Goal: Information Seeking & Learning: Compare options

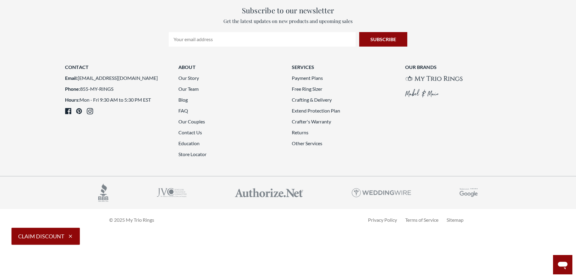
scroll to position [1852, 0]
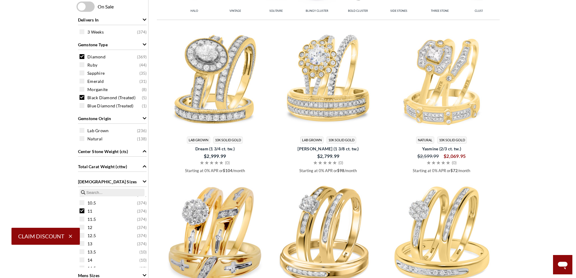
scroll to position [461, 0]
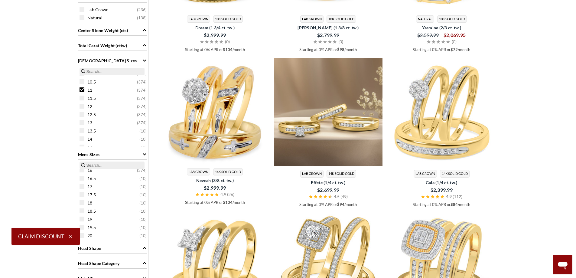
click at [323, 119] on img at bounding box center [328, 112] width 109 height 109
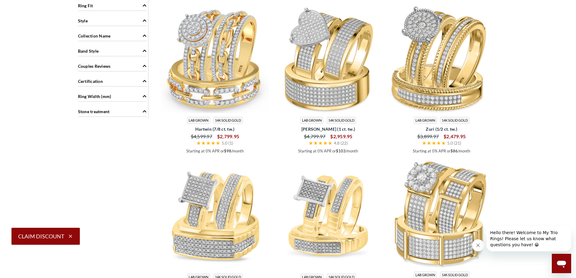
scroll to position [733, 0]
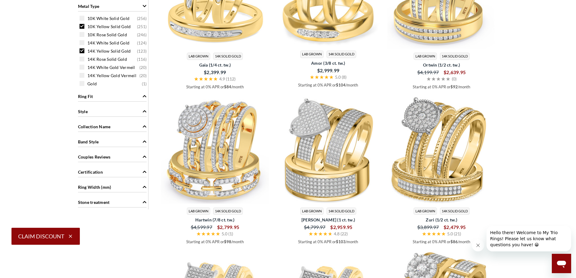
click at [527, 44] on main "Home Trio Ring Sets Trio Ring Sets" at bounding box center [288, 164] width 576 height 1669
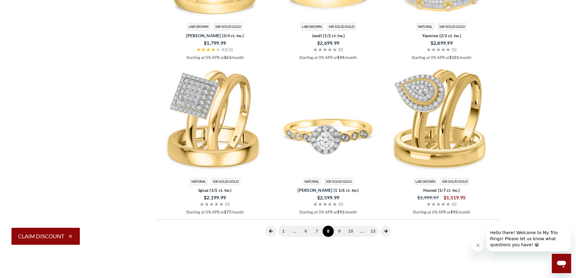
scroll to position [1777, 0]
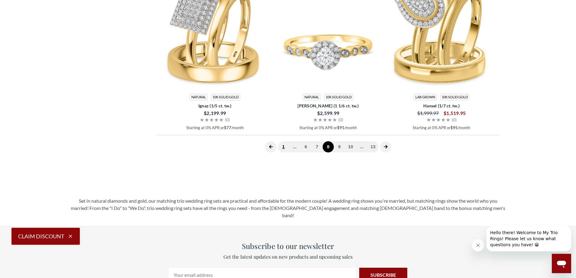
click at [284, 148] on link "1" at bounding box center [283, 146] width 11 height 11
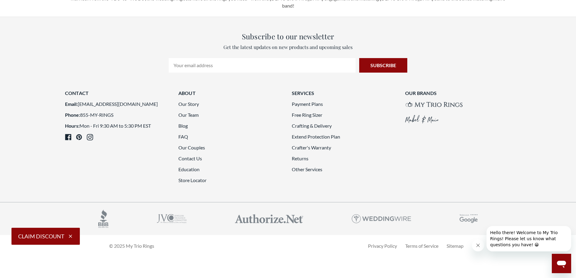
scroll to position [1792, 0]
drag, startPoint x: 578, startPoint y: 60, endPoint x: 72, endPoint y: 16, distance: 507.7
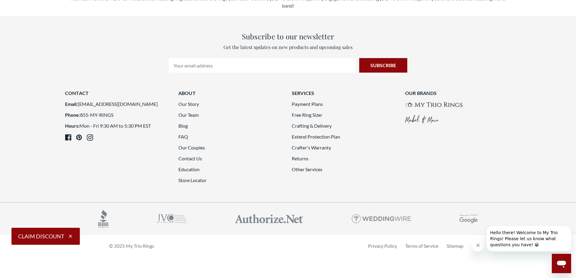
scroll to position [1821, 0]
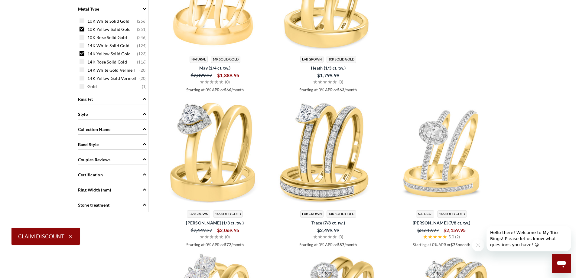
scroll to position [82, 0]
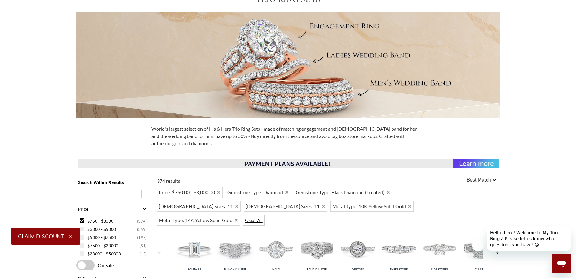
click at [243, 222] on span "Clear All" at bounding box center [253, 220] width 21 height 11
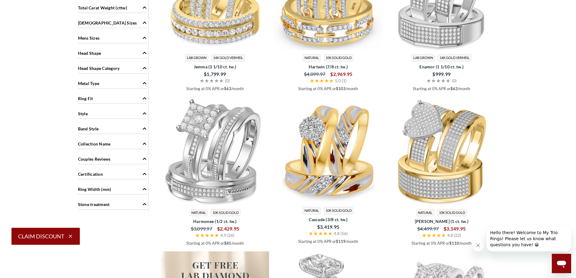
scroll to position [475, 0]
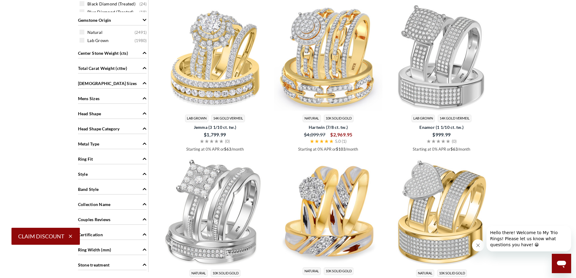
click at [144, 99] on icon "Mens Sizes" at bounding box center [144, 98] width 4 height 4
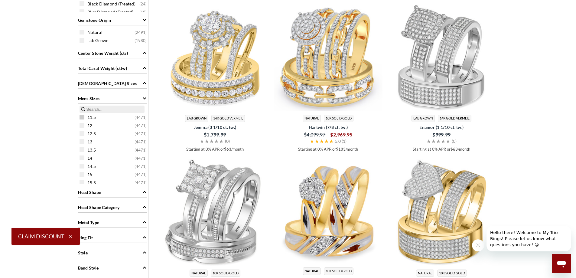
scroll to position [60, 0]
click at [82, 140] on span at bounding box center [82, 139] width 5 height 5
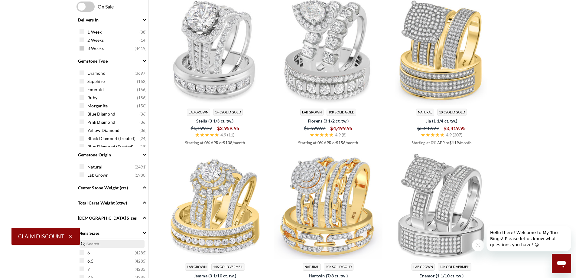
scroll to position [401, 0]
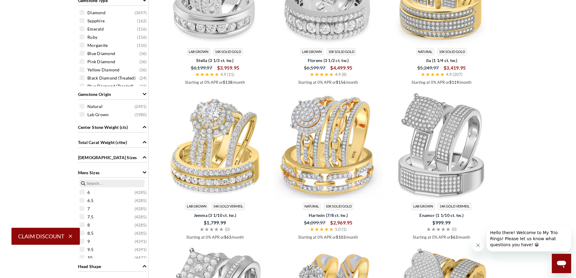
click at [144, 157] on icon "Ladies Sizes" at bounding box center [145, 157] width 4 height 2
click at [83, 217] on span at bounding box center [82, 216] width 5 height 5
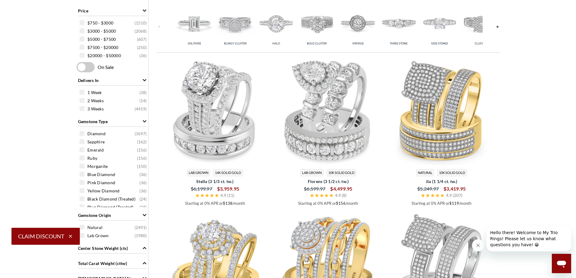
scroll to position [401, 0]
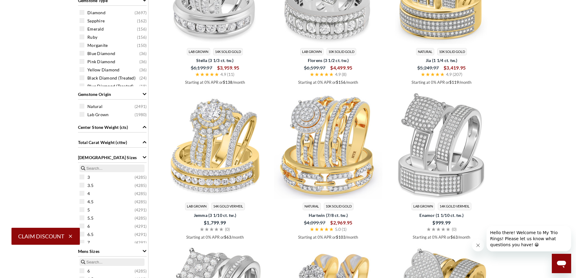
click at [143, 143] on icon "Total Carat Weight (cttw)" at bounding box center [144, 142] width 4 height 4
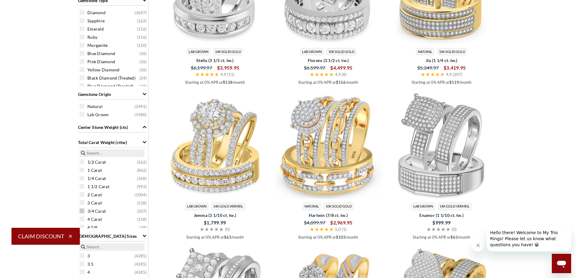
click at [82, 210] on span at bounding box center [82, 210] width 5 height 5
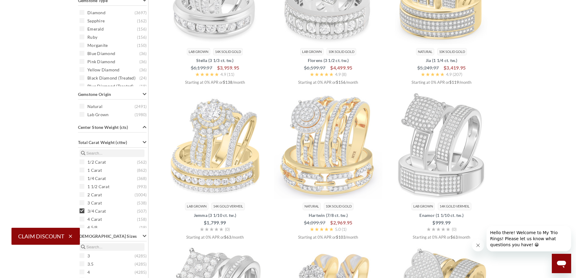
scroll to position [249, 0]
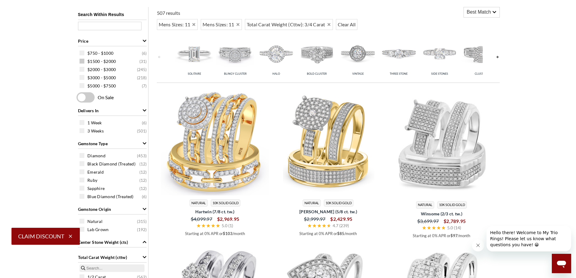
click at [84, 60] on div "$1500 - $2000 ( 31 )" at bounding box center [114, 61] width 69 height 7
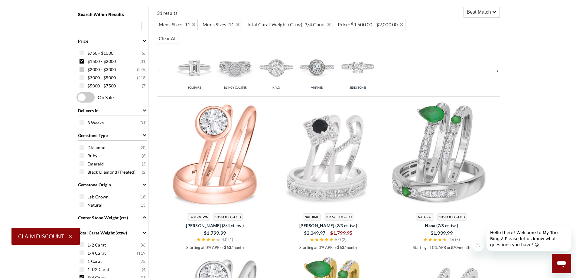
click at [84, 70] on span at bounding box center [82, 69] width 5 height 5
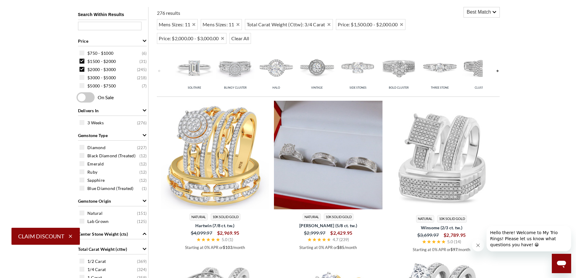
scroll to position [280, 0]
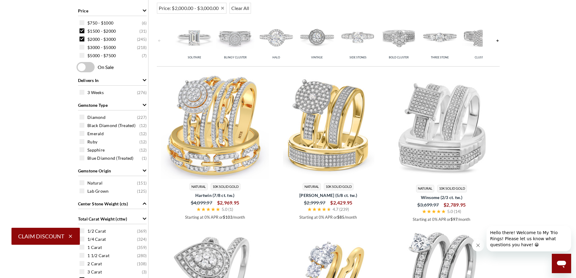
click at [196, 39] on img at bounding box center [194, 37] width 38 height 38
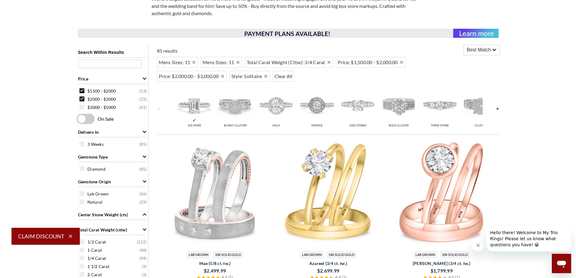
scroll to position [302, 0]
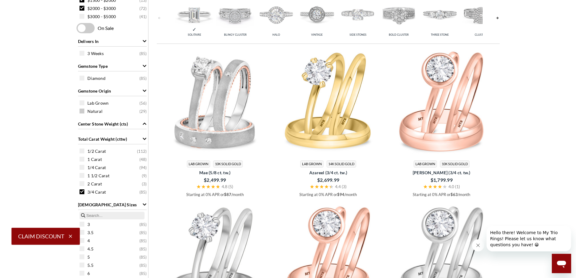
click at [81, 111] on span at bounding box center [82, 111] width 5 height 5
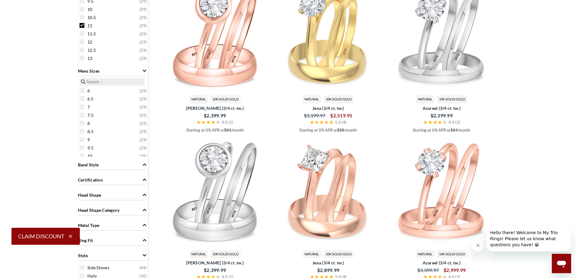
scroll to position [612, 0]
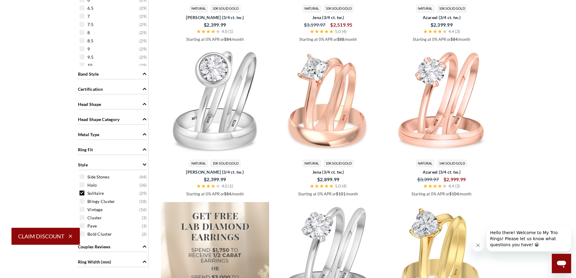
click at [143, 133] on icon "Metal Type" at bounding box center [144, 134] width 4 height 4
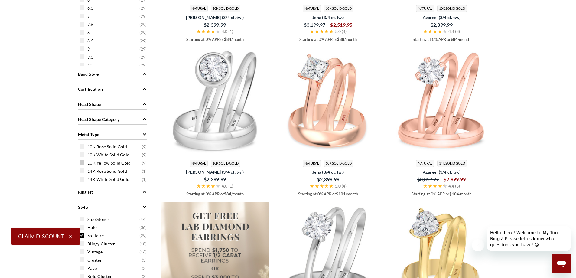
click at [82, 163] on span at bounding box center [82, 162] width 5 height 5
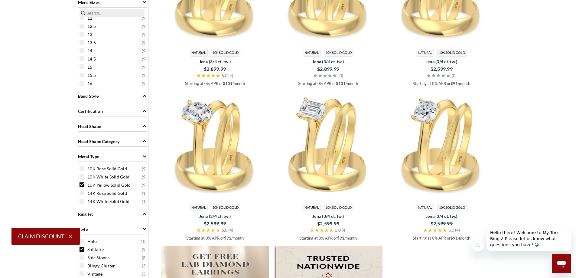
scroll to position [612, 0]
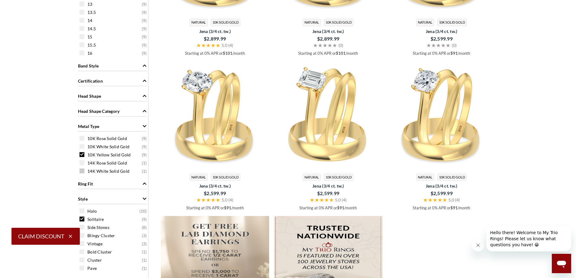
click at [83, 171] on span at bounding box center [82, 170] width 5 height 5
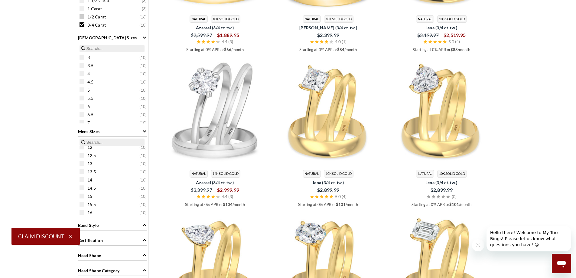
click at [83, 17] on span at bounding box center [82, 16] width 5 height 5
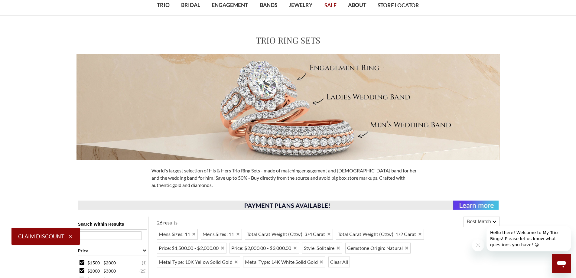
scroll to position [10, 0]
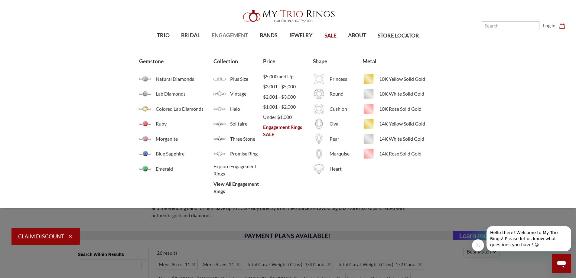
click at [229, 36] on span "ENGAGEMENT" at bounding box center [230, 35] width 36 height 8
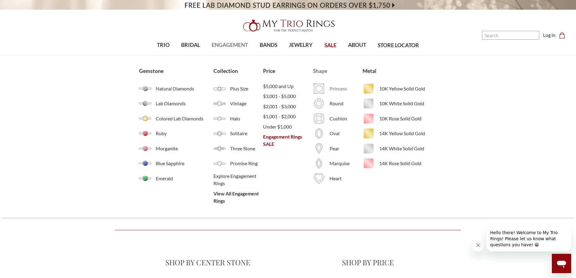
click at [317, 87] on img at bounding box center [319, 89] width 12 height 12
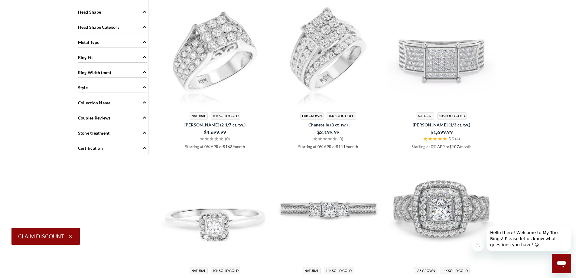
scroll to position [454, 0]
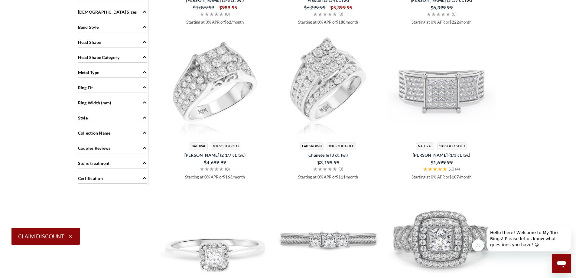
click at [144, 73] on icon "Metal Type" at bounding box center [144, 72] width 4 height 4
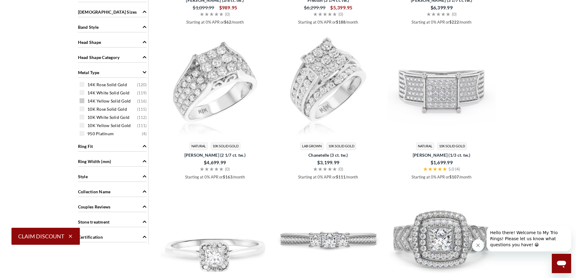
click at [83, 102] on span at bounding box center [82, 100] width 5 height 5
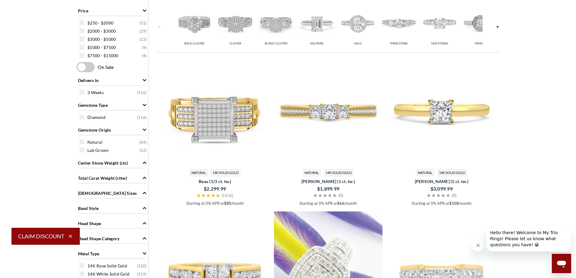
scroll to position [363, 0]
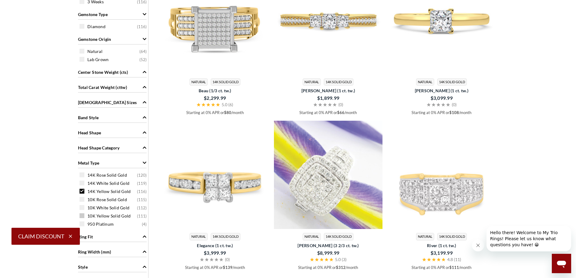
click at [82, 215] on span at bounding box center [82, 215] width 5 height 5
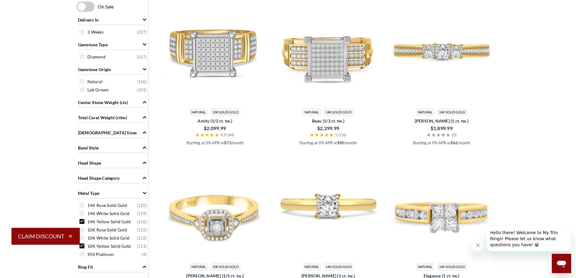
scroll to position [363, 0]
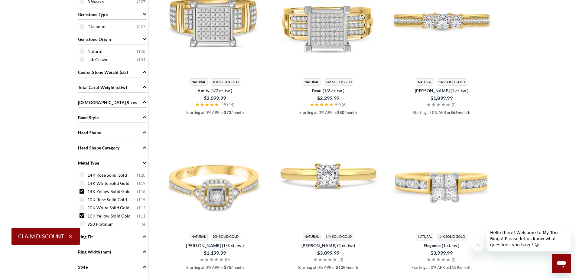
click at [142, 103] on icon "Ladies Sizes" at bounding box center [144, 102] width 4 height 4
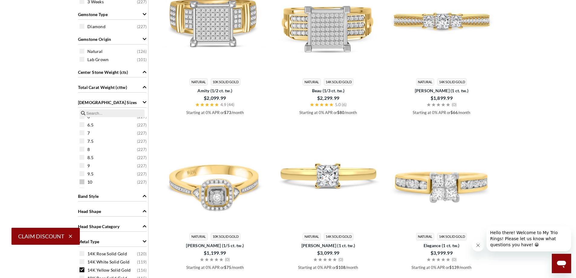
scroll to position [85, 0]
click at [82, 168] on span at bounding box center [82, 167] width 5 height 5
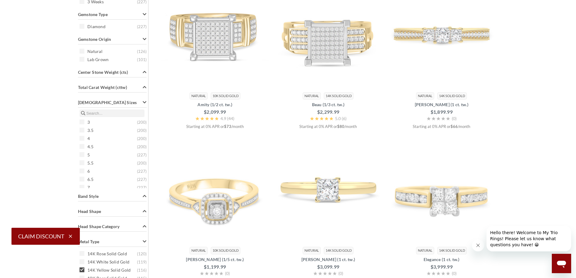
scroll to position [242, 0]
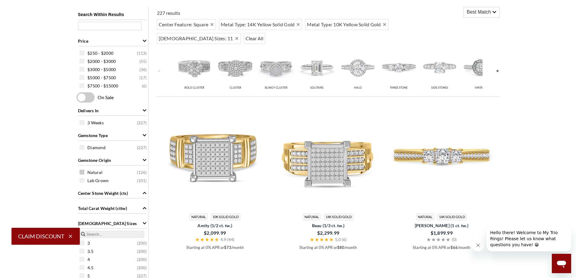
click at [81, 174] on span at bounding box center [82, 172] width 5 height 5
click at [82, 147] on div "Search Within Results Price $250 - $2000 ( 113 ) $2000 - $3000 ( 55 ) $3000 - $…" at bounding box center [112, 270] width 72 height 527
click at [83, 147] on span at bounding box center [82, 147] width 5 height 5
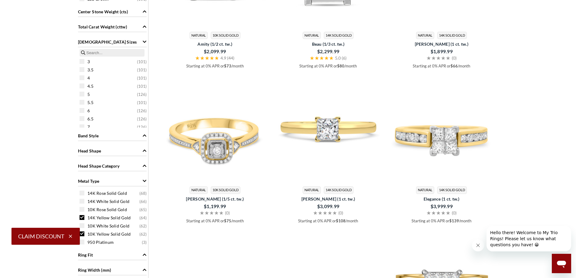
scroll to position [242, 0]
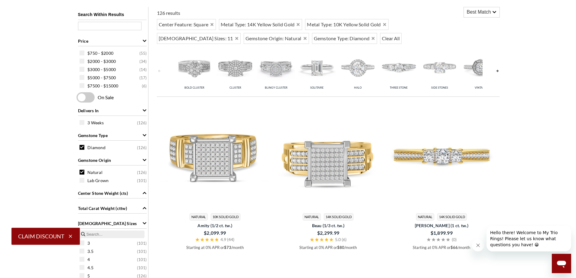
click at [159, 70] on link at bounding box center [159, 71] width 5 height 48
click at [498, 71] on link at bounding box center [497, 71] width 5 height 48
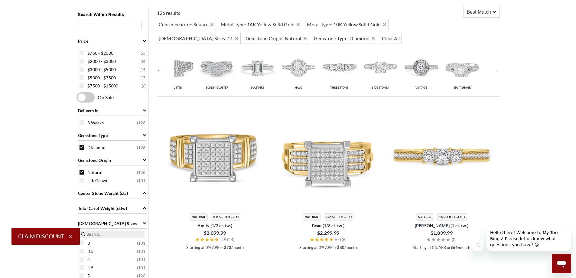
click at [497, 71] on link at bounding box center [497, 71] width 5 height 48
click at [254, 67] on img at bounding box center [258, 67] width 38 height 38
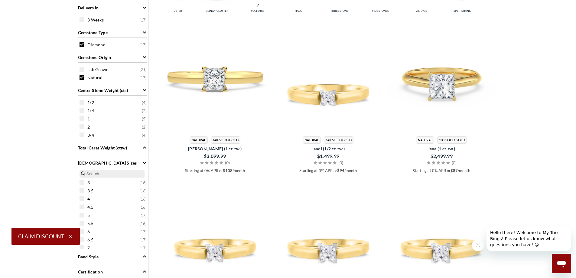
scroll to position [363, 0]
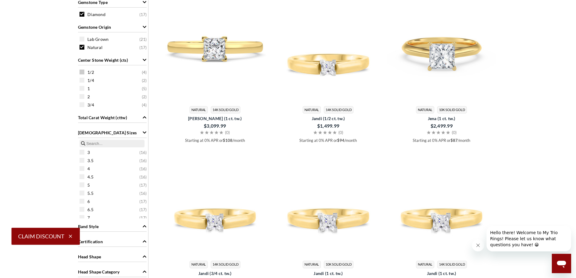
click at [82, 73] on span at bounding box center [82, 72] width 5 height 5
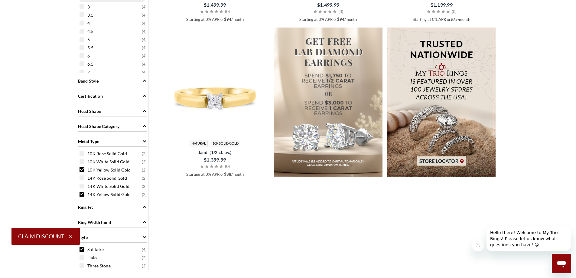
scroll to position [454, 0]
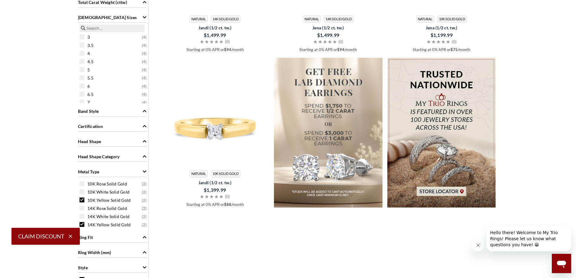
click at [143, 141] on icon "Head Shape" at bounding box center [144, 141] width 4 height 4
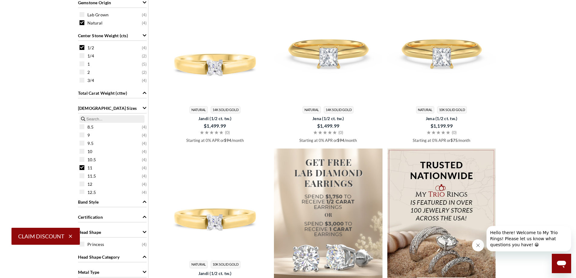
scroll to position [212, 0]
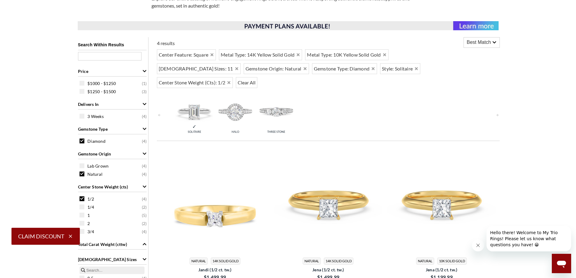
click at [495, 42] on icon at bounding box center [494, 42] width 4 height 4
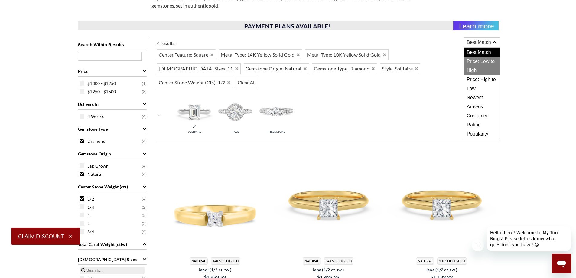
click at [483, 61] on span "Price: Low to High" at bounding box center [482, 66] width 36 height 18
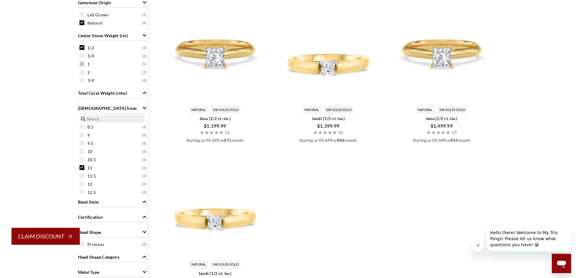
scroll to position [393, 0]
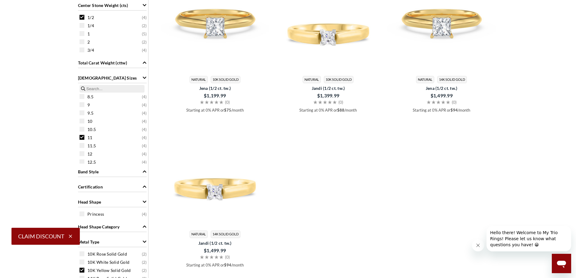
click at [83, 213] on span at bounding box center [82, 213] width 5 height 5
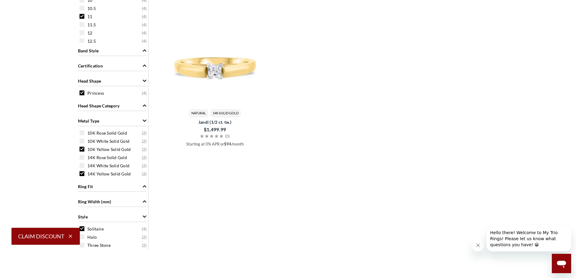
scroll to position [484, 0]
